Goal: Transaction & Acquisition: Purchase product/service

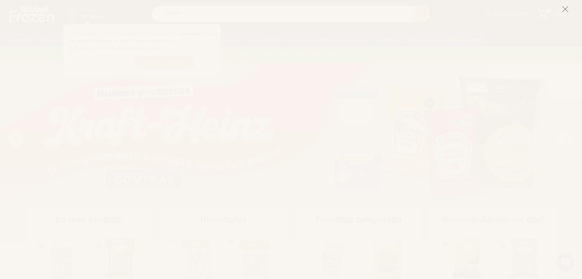
click at [565, 11] on icon at bounding box center [564, 9] width 7 height 7
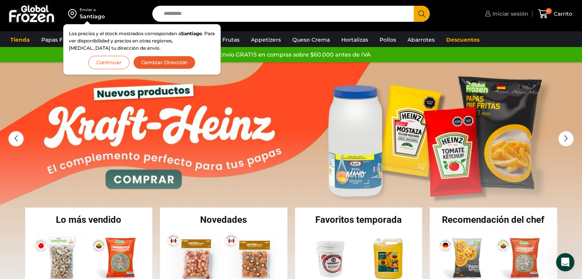
click at [502, 13] on span "Iniciar sesión" at bounding box center [509, 14] width 38 height 8
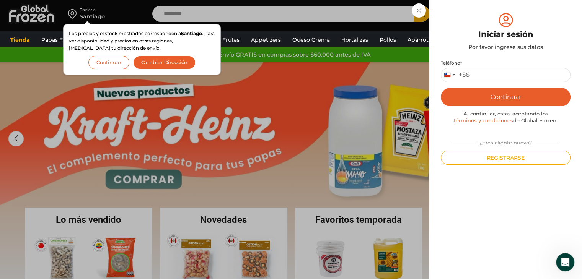
click at [483, 21] on div "Iniciar sesión Mi cuenta Login Register Iniciar sesión Por favor ingrese sus da…" at bounding box center [506, 13] width 46 height 15
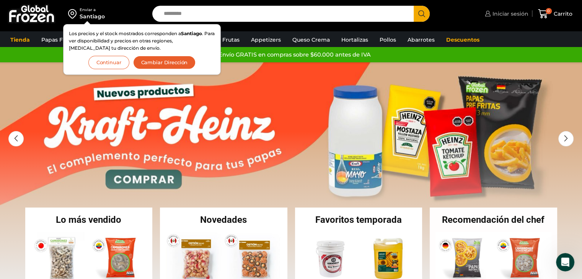
click at [498, 15] on span "Iniciar sesión" at bounding box center [509, 14] width 38 height 8
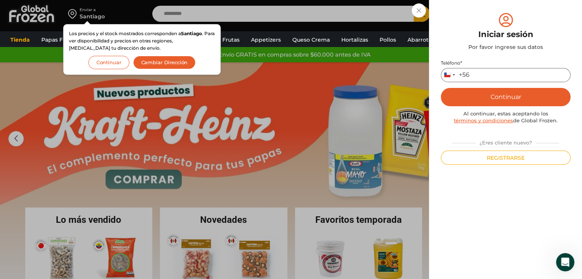
click at [502, 76] on input "Teléfono *" at bounding box center [506, 75] width 130 height 14
type input "*********"
click at [512, 103] on button "Continuar" at bounding box center [506, 97] width 130 height 18
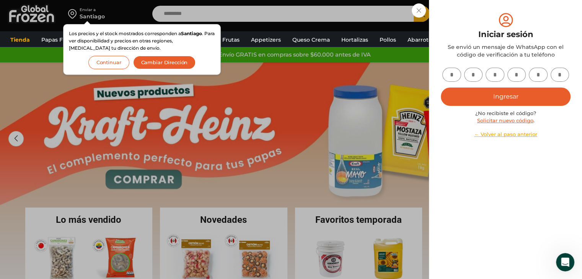
click at [455, 73] on input "text" at bounding box center [451, 75] width 19 height 14
type input "*"
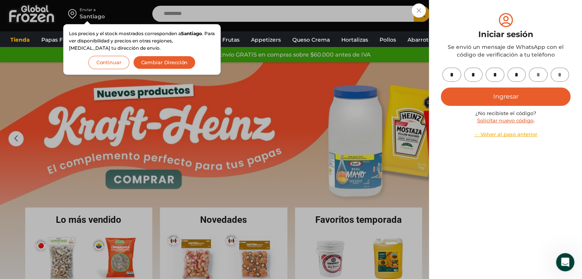
type input "*"
click at [441, 88] on button "Ingresar" at bounding box center [506, 97] width 130 height 18
click at [460, 94] on button "Ingresar" at bounding box center [506, 97] width 130 height 18
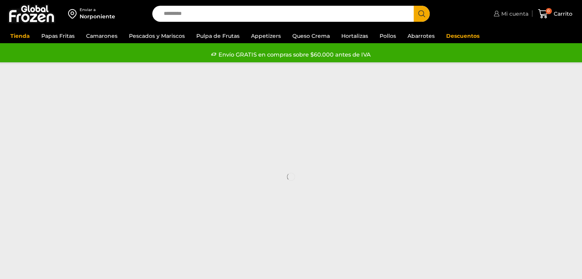
click at [503, 16] on span "Mi cuenta" at bounding box center [513, 14] width 29 height 8
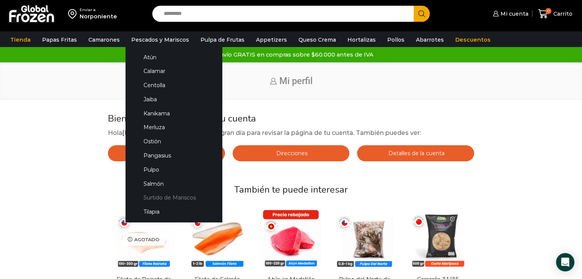
click at [180, 196] on link "Surtido de Mariscos" at bounding box center [173, 198] width 81 height 14
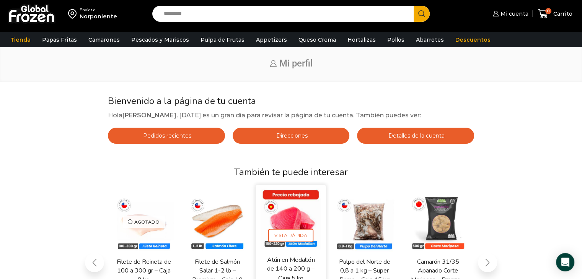
scroll to position [76, 0]
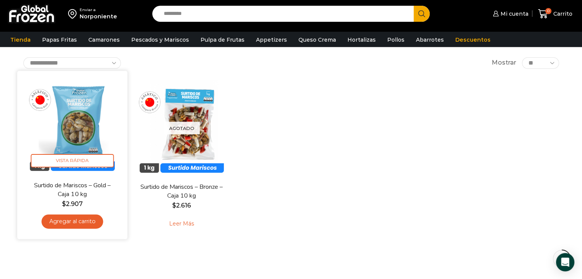
click at [93, 186] on link "Surtido de Mariscos – Gold – Caja 10 kg" at bounding box center [72, 190] width 89 height 18
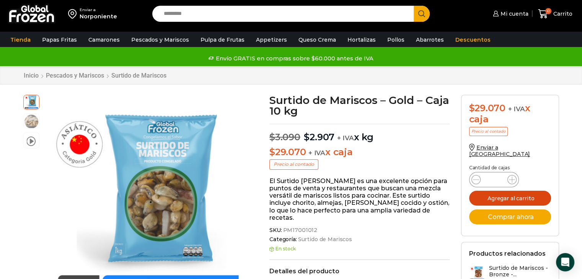
click at [512, 191] on button "Agregar al carrito" at bounding box center [510, 198] width 82 height 15
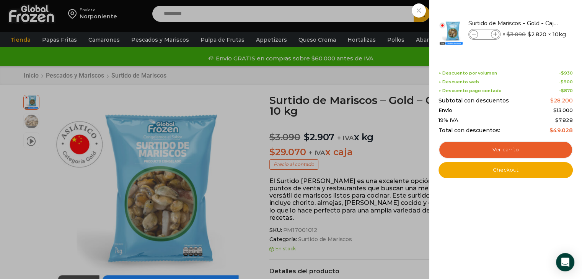
click at [536, 23] on div "1 Carrito 1 1 Shopping Cart *" at bounding box center [555, 14] width 38 height 18
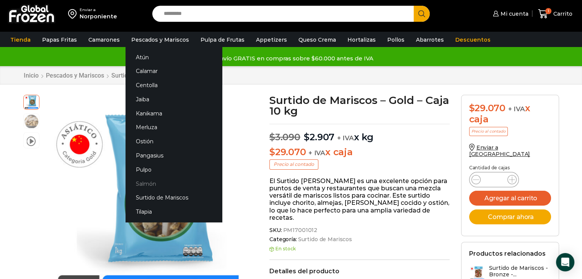
click at [150, 181] on link "Salmón" at bounding box center [173, 184] width 96 height 14
click at [139, 184] on link "Salmón" at bounding box center [173, 184] width 96 height 14
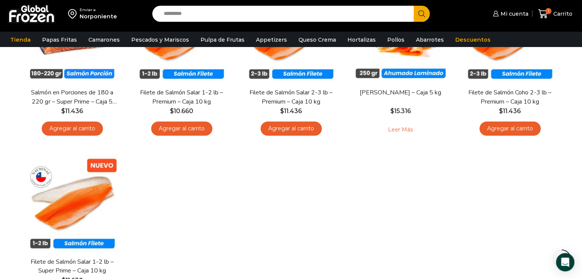
scroll to position [76, 0]
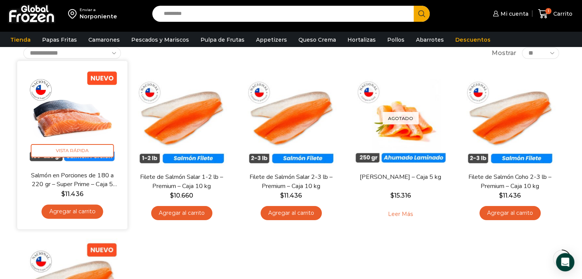
click at [84, 193] on span "$ 11.436" at bounding box center [72, 194] width 99 height 9
click at [88, 176] on link "Salmón en Porciones de 180 a 220 gr – Super Prime – Caja 5 kg" at bounding box center [72, 180] width 89 height 18
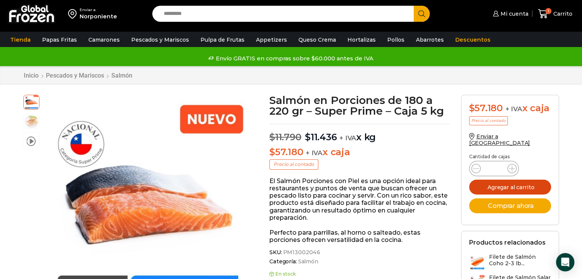
click at [512, 180] on button "Agregar al carrito" at bounding box center [510, 187] width 82 height 15
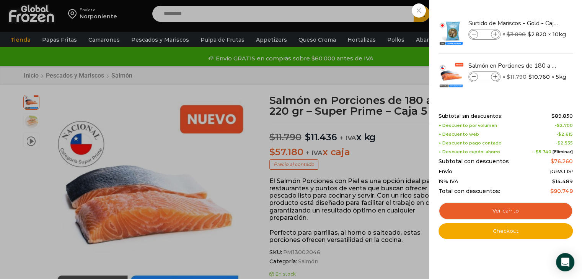
click at [536, 23] on div "2 Carrito 2 2 Shopping Cart *" at bounding box center [555, 14] width 38 height 18
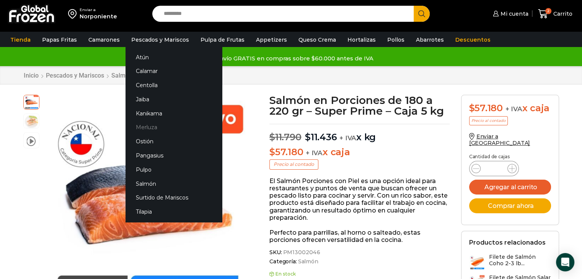
click at [143, 130] on link "Merluza" at bounding box center [173, 127] width 96 height 14
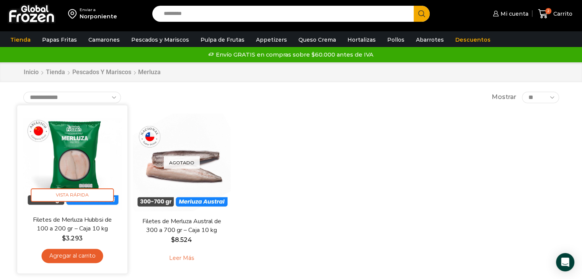
click at [88, 176] on img at bounding box center [72, 160] width 99 height 99
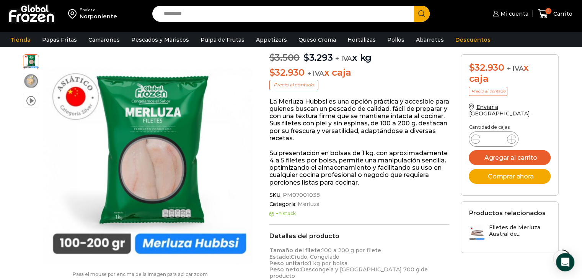
scroll to position [76, 0]
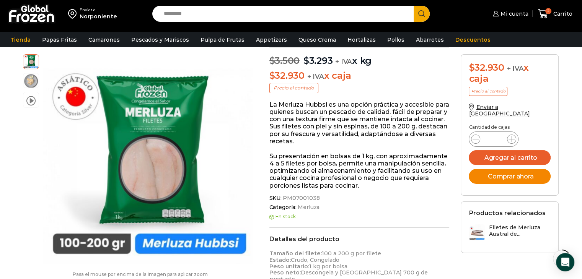
click at [532, 171] on button "Comprar ahora" at bounding box center [510, 176] width 82 height 15
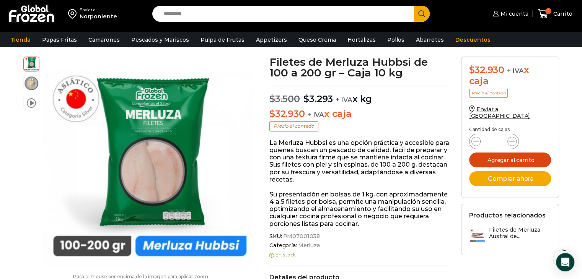
click at [535, 153] on button "Agregar al carrito" at bounding box center [510, 160] width 82 height 15
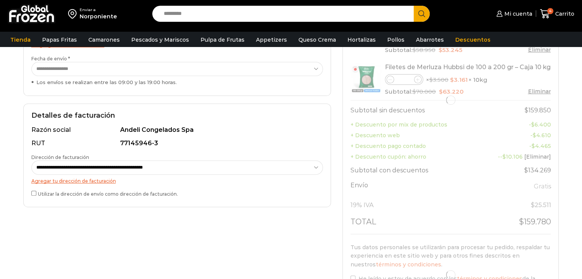
click at [390, 80] on div at bounding box center [450, 100] width 200 height 268
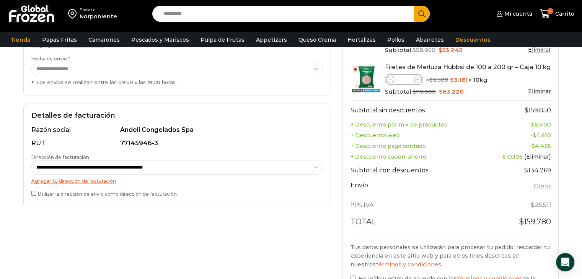
click at [391, 80] on icon at bounding box center [389, 79] width 3 height 3
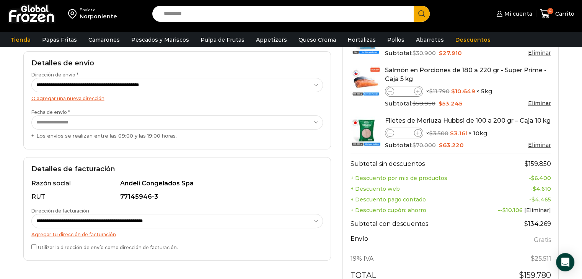
scroll to position [268, 0]
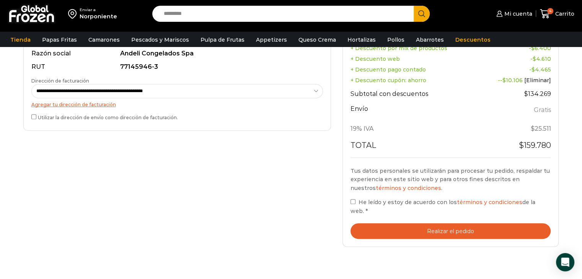
click at [338, 132] on div "Tu pedido Product Surtido de Mariscos - Gold - Caja 10 kg Surtido de Mariscos -…" at bounding box center [451, 58] width 228 height 393
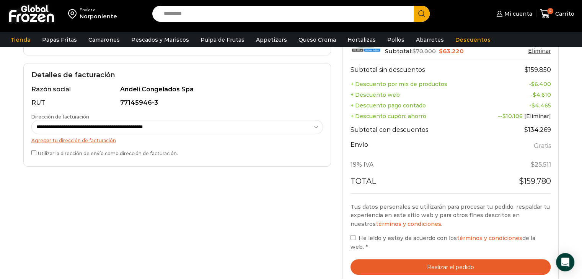
scroll to position [191, 0]
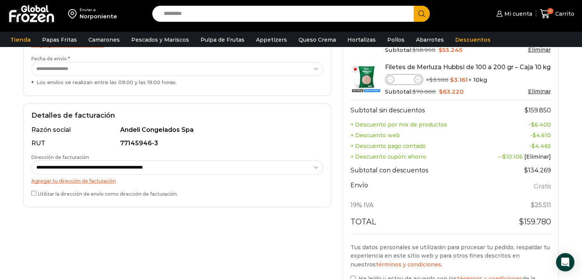
click at [418, 75] on div "Filetes de Merluza Hubbsi de 100 a 200 gr – Caja 10 kg cantidad *" at bounding box center [404, 79] width 38 height 11
click at [417, 78] on icon at bounding box center [417, 79] width 3 height 3
click at [430, 111] on th "Subtotal sin descuentos" at bounding box center [414, 110] width 129 height 19
click at [386, 81] on span at bounding box center [390, 80] width 8 height 8
type input "*"
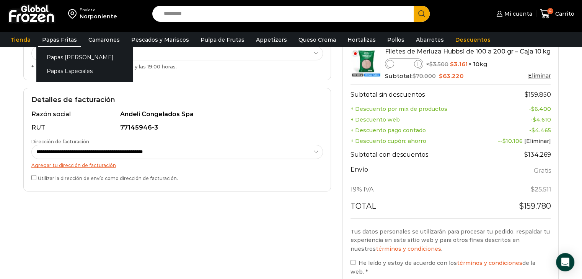
scroll to position [115, 0]
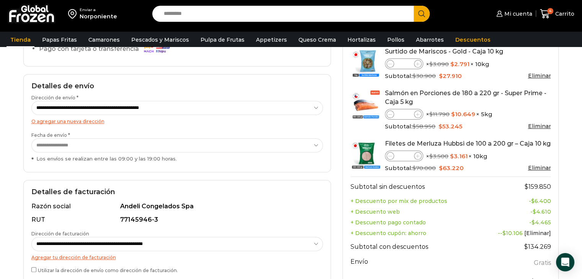
click at [22, 34] on link "Tienda" at bounding box center [21, 40] width 28 height 15
click at [282, 18] on input "Search input" at bounding box center [285, 14] width 250 height 16
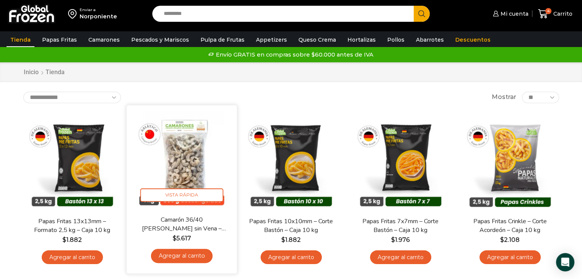
click at [201, 259] on link "Agregar al carrito" at bounding box center [182, 256] width 62 height 14
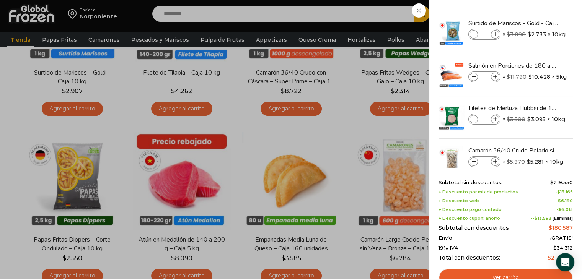
scroll to position [535, 0]
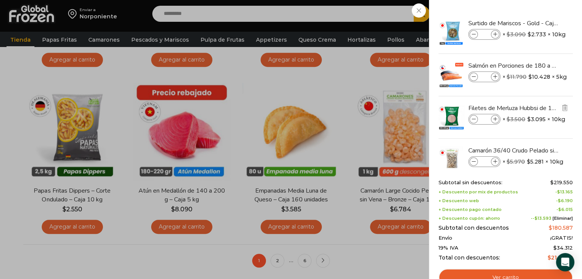
click at [474, 117] on icon at bounding box center [474, 119] width 4 height 4
type input "*"
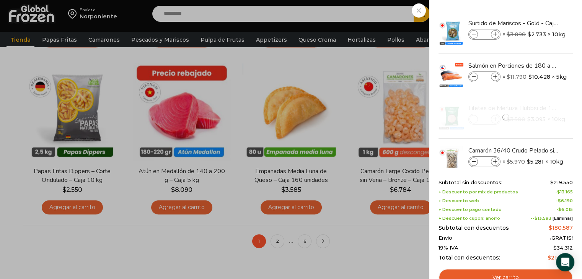
scroll to position [574, 0]
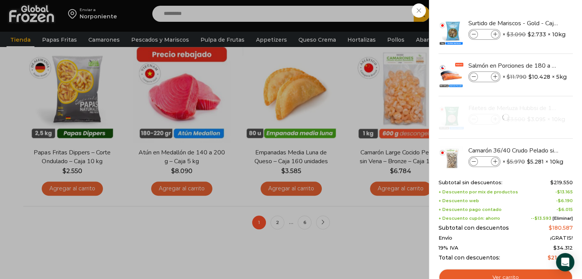
click at [536, 23] on div "5 Carrito 5 5 Shopping Cart *" at bounding box center [555, 14] width 38 height 18
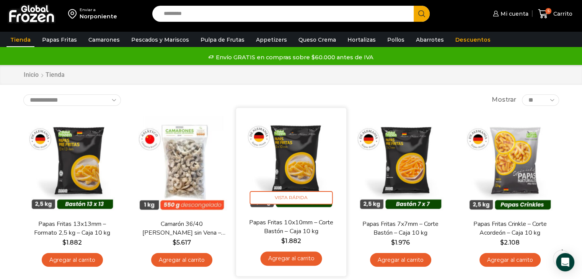
scroll to position [0, 0]
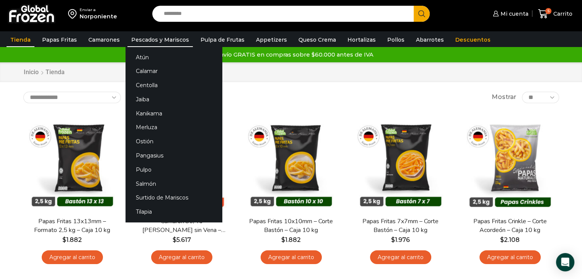
click at [156, 38] on link "Pescados y Mariscos" at bounding box center [159, 40] width 65 height 15
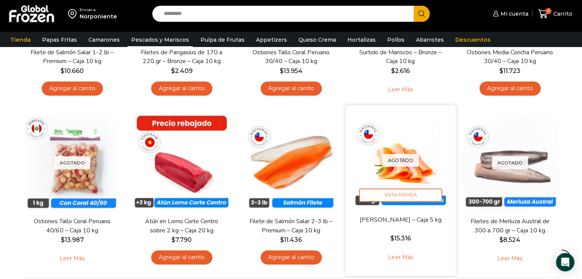
scroll to position [574, 0]
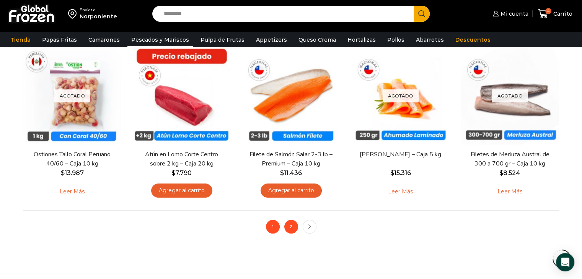
click at [288, 230] on link "2" at bounding box center [291, 227] width 14 height 14
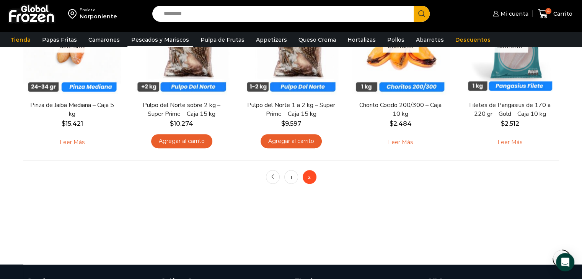
scroll to position [459, 0]
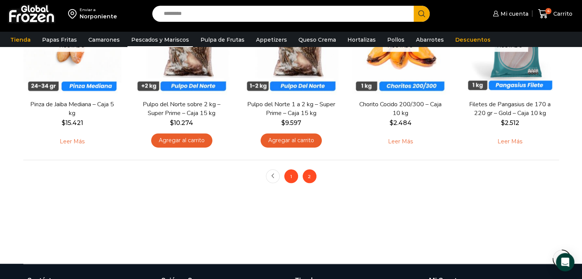
click at [291, 177] on link "1" at bounding box center [291, 176] width 14 height 14
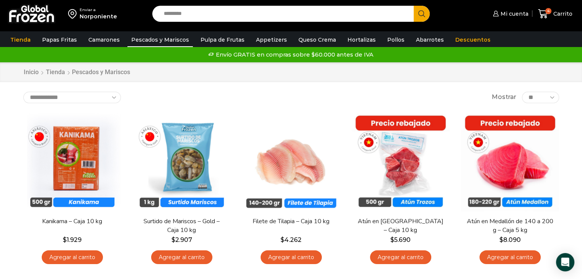
click at [321, 0] on div "Enviar a [GEOGRAPHIC_DATA] Search input Search Mi cuenta $" at bounding box center [291, 14] width 578 height 28
click at [326, 9] on input "Search input" at bounding box center [285, 14] width 250 height 16
type input "*******"
click at [413, 6] on button "Search" at bounding box center [421, 14] width 16 height 16
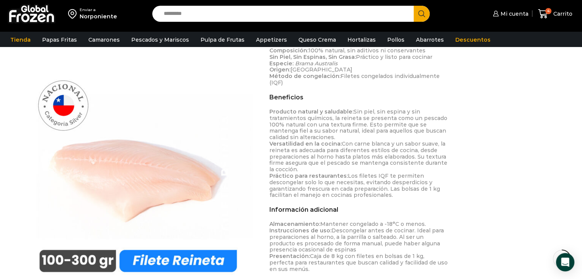
scroll to position [344, 0]
click at [166, 178] on img at bounding box center [137, 166] width 229 height 229
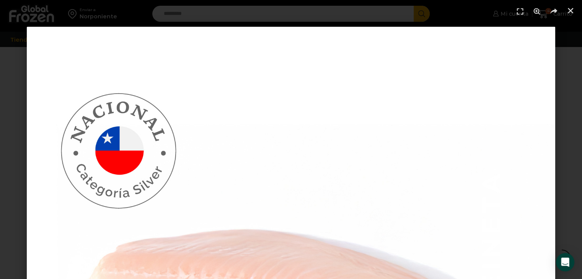
click at [566, 9] on link "Cerrar (Esc)" at bounding box center [570, 10] width 11 height 11
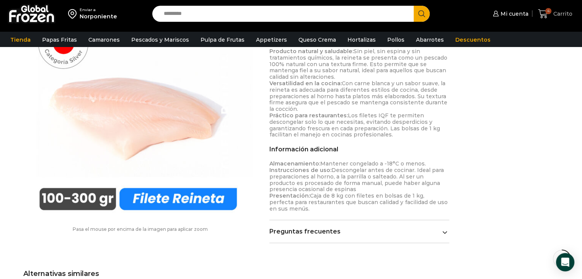
click at [553, 16] on span "Carrito" at bounding box center [561, 14] width 21 height 8
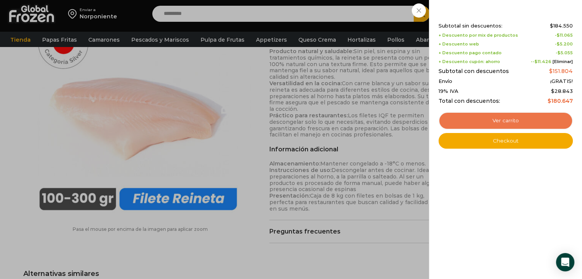
click at [529, 125] on link "Ver carrito" at bounding box center [505, 121] width 134 height 18
click at [534, 118] on link "Ver carrito" at bounding box center [505, 121] width 134 height 18
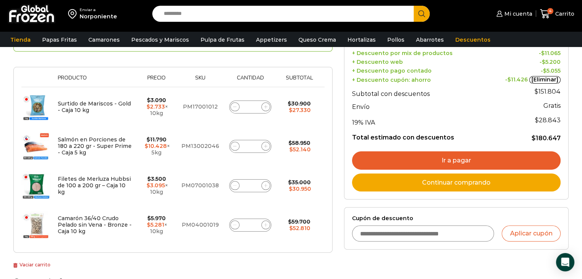
scroll to position [153, 0]
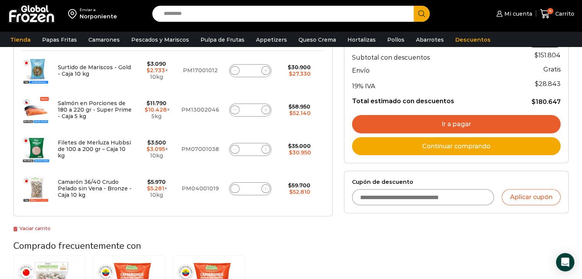
click at [236, 190] on span at bounding box center [234, 188] width 9 height 9
type input "*"
click at [288, 223] on div "¡Mientras más compras, más ahorras! A mayor volumen, mayor descuento Obtener aq…" at bounding box center [172, 81] width 319 height 304
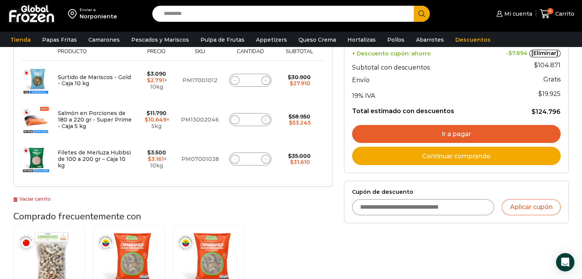
scroll to position [234, 0]
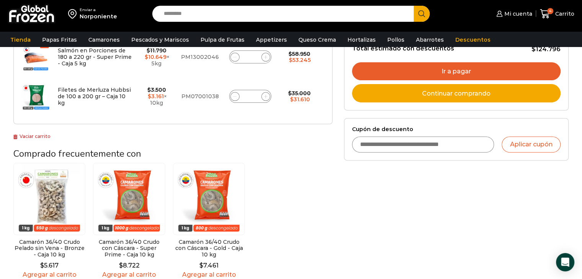
click at [449, 140] on input "Cupón de descuento" at bounding box center [423, 145] width 142 height 16
type input "******"
click at [526, 149] on button "Aplicar cupón" at bounding box center [530, 145] width 59 height 16
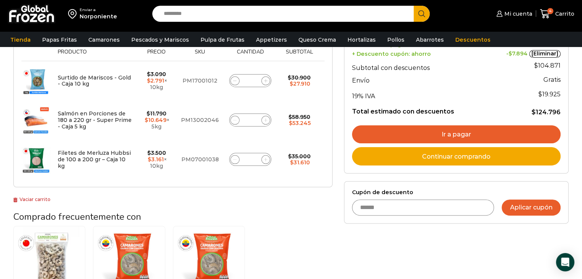
scroll to position [158, 0]
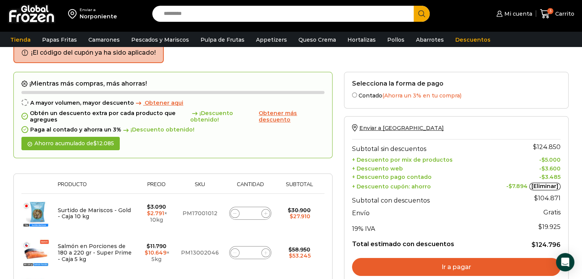
click at [272, 117] on span "Obtener más descuento" at bounding box center [278, 116] width 38 height 13
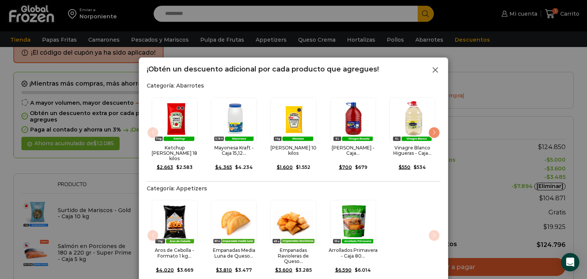
click at [435, 72] on icon at bounding box center [435, 69] width 9 height 9
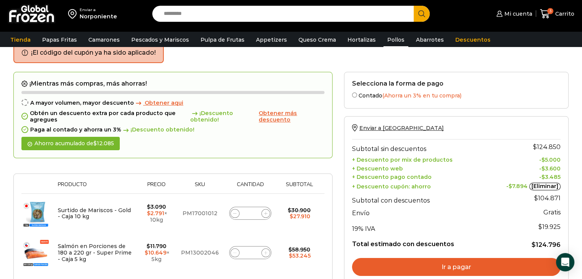
click at [384, 42] on link "Pollos" at bounding box center [395, 40] width 25 height 15
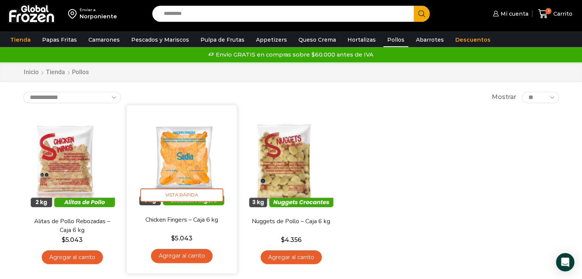
click at [205, 255] on link "Agregar al carrito" at bounding box center [182, 256] width 62 height 14
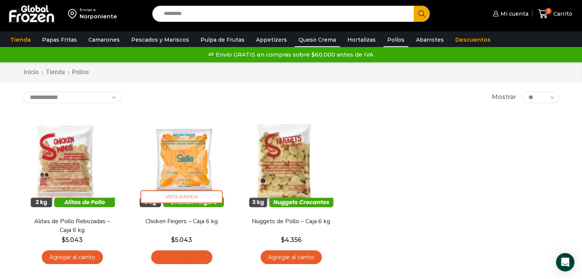
click at [321, 39] on link "Queso Crema" at bounding box center [317, 40] width 45 height 15
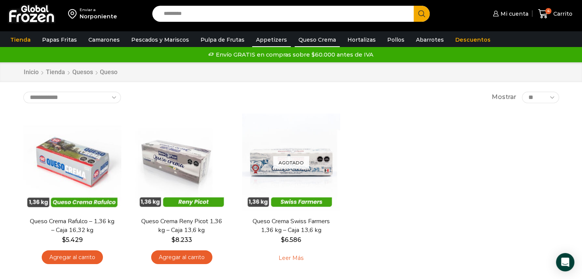
click at [269, 37] on link "Appetizers" at bounding box center [271, 40] width 39 height 15
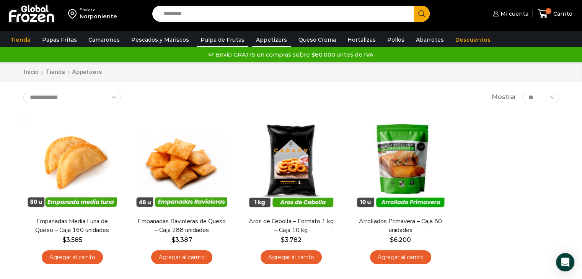
click at [220, 46] on link "Pulpa de Frutas" at bounding box center [223, 40] width 52 height 15
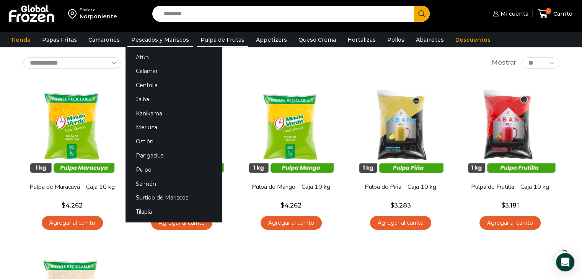
click at [153, 36] on link "Pescados y Mariscos" at bounding box center [159, 40] width 65 height 15
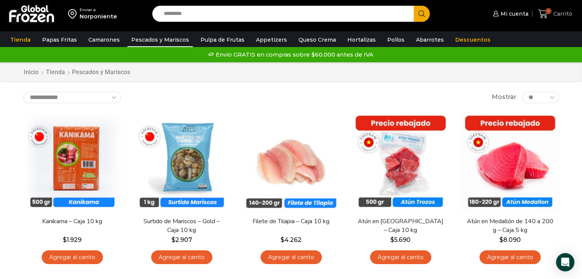
click at [554, 8] on link "4 [GEOGRAPHIC_DATA]" at bounding box center [555, 14] width 38 height 18
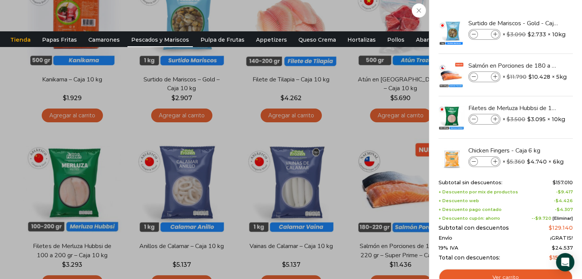
scroll to position [153, 0]
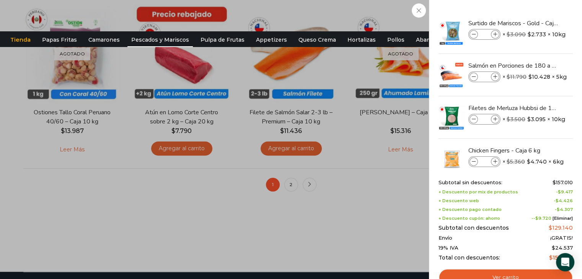
drag, startPoint x: 347, startPoint y: 207, endPoint x: 349, endPoint y: 221, distance: 13.9
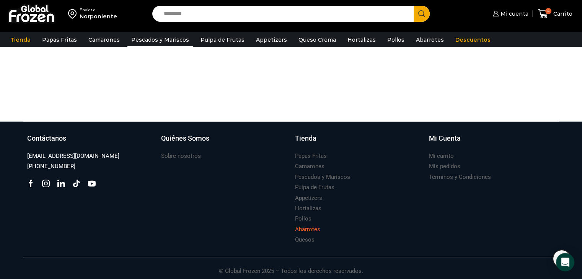
scroll to position [770, 0]
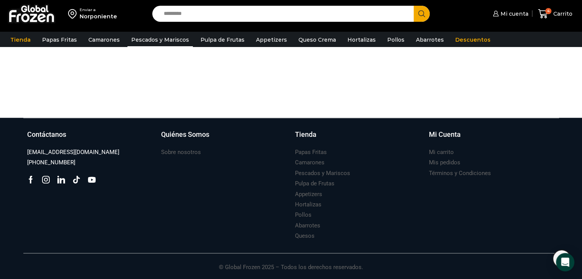
click at [38, 19] on img at bounding box center [32, 14] width 48 height 20
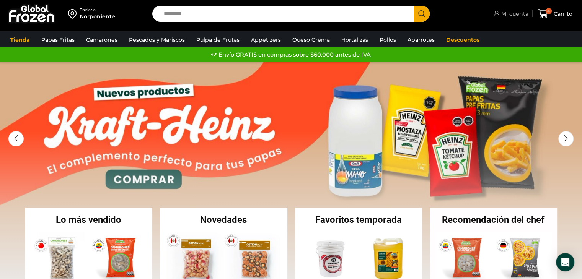
click at [516, 13] on span "Mi cuenta" at bounding box center [513, 14] width 29 height 8
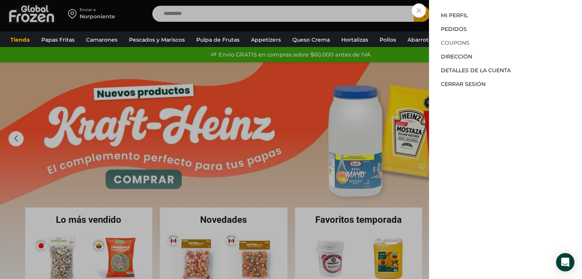
click at [462, 41] on link "Coupons" at bounding box center [455, 42] width 29 height 7
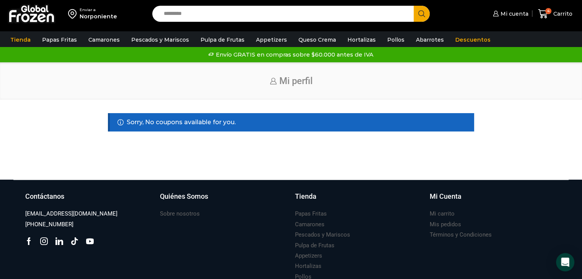
click at [283, 55] on div "Envío GRATIS en compras sobre $60.000 antes de IVA Envío GRATIS en compras sobr…" at bounding box center [290, 54] width 579 height 11
click at [559, 15] on span "Carrito" at bounding box center [561, 14] width 21 height 8
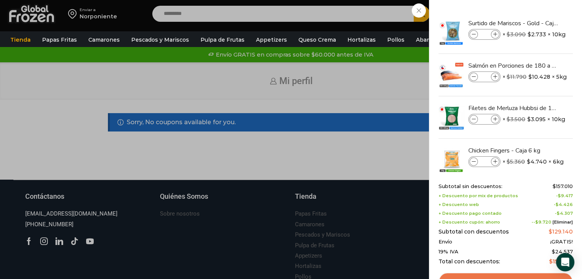
click at [512, 277] on link "Ver carrito" at bounding box center [505, 282] width 134 height 18
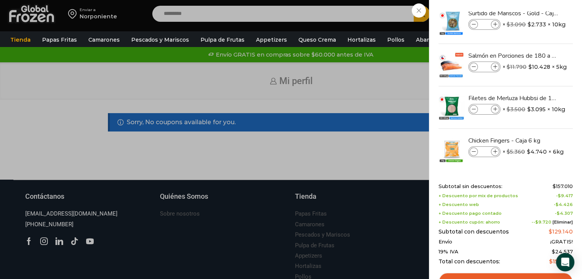
scroll to position [14, 0]
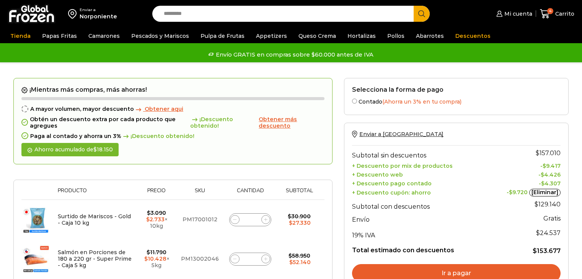
scroll to position [268, 0]
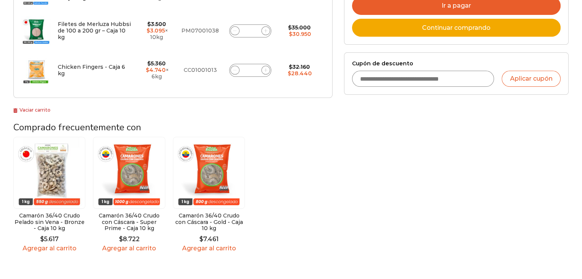
click at [262, 71] on span at bounding box center [265, 70] width 9 height 9
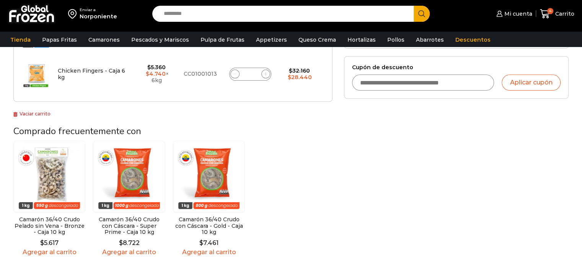
type input "*"
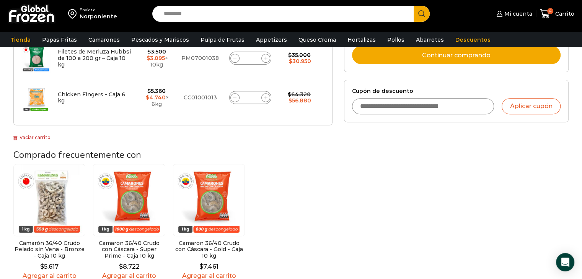
scroll to position [196, 0]
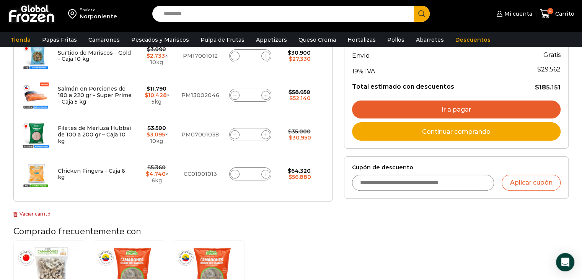
click at [487, 109] on link "Ir a pagar" at bounding box center [456, 110] width 208 height 18
click at [459, 109] on link "Ir a pagar" at bounding box center [456, 110] width 208 height 18
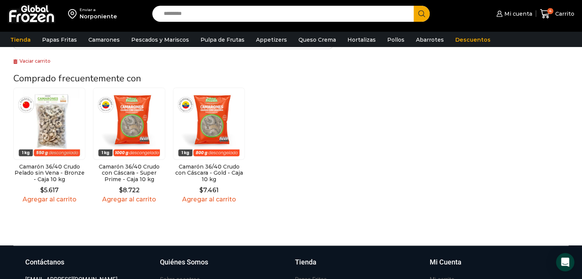
scroll to position [349, 0]
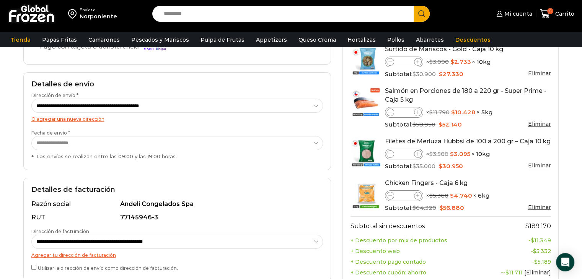
scroll to position [76, 0]
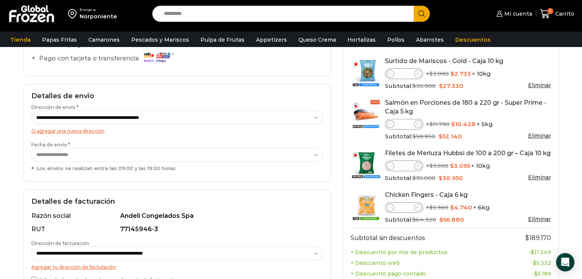
click at [72, 154] on select "**********" at bounding box center [177, 155] width 292 height 14
click at [31, 148] on select "**********" at bounding box center [177, 155] width 292 height 14
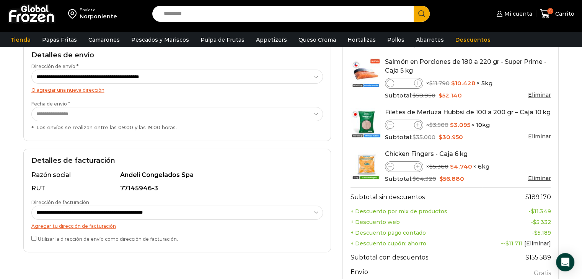
scroll to position [115, 0]
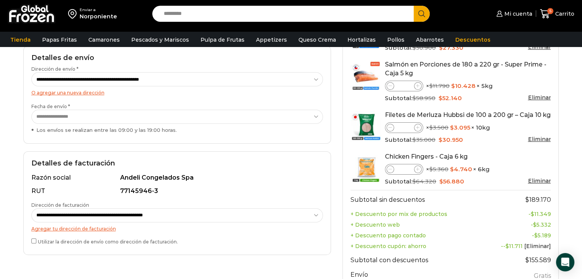
click at [108, 110] on select "**********" at bounding box center [177, 117] width 292 height 14
select select "**********"
click at [31, 110] on select "**********" at bounding box center [177, 117] width 292 height 14
click at [270, 202] on label "**********" at bounding box center [176, 212] width 291 height 21
click at [270, 208] on select "**********" at bounding box center [177, 215] width 292 height 14
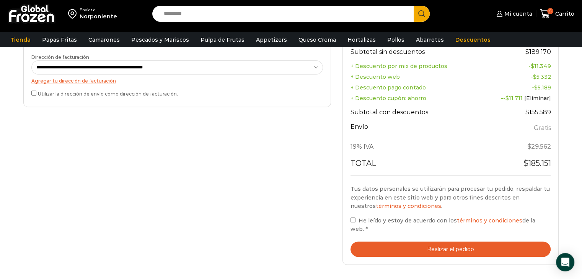
scroll to position [344, 0]
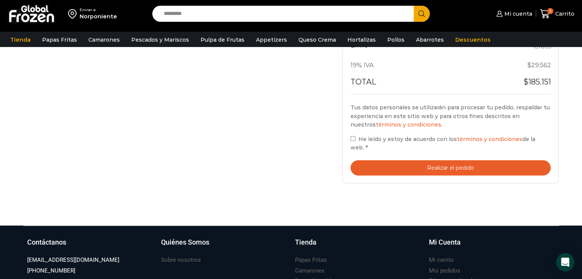
click at [438, 166] on button "Realizar el pedido" at bounding box center [450, 168] width 200 height 16
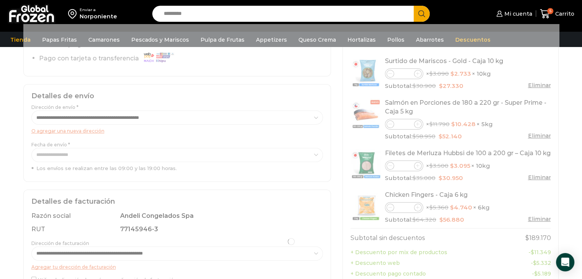
scroll to position [229, 0]
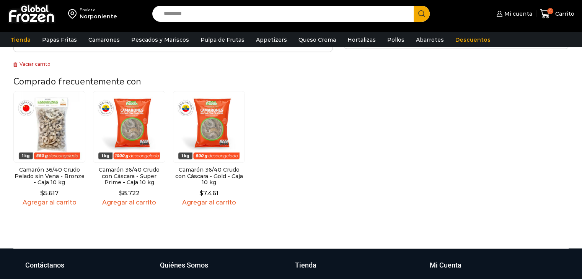
scroll to position [349, 0]
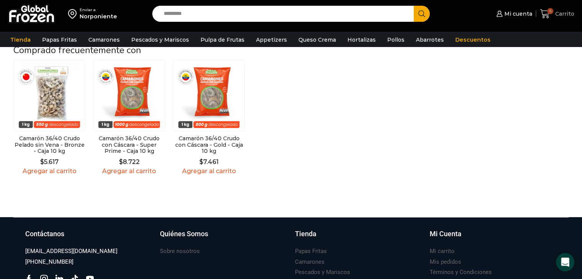
click at [561, 19] on span "5 [GEOGRAPHIC_DATA]" at bounding box center [557, 14] width 34 height 10
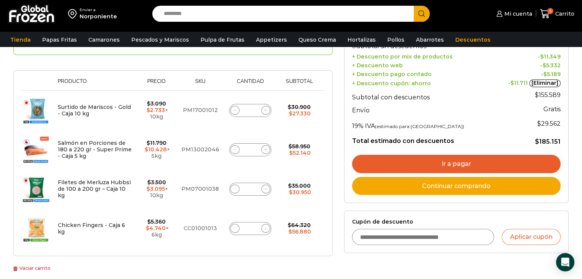
scroll to position [115, 0]
